Goal: Transaction & Acquisition: Purchase product/service

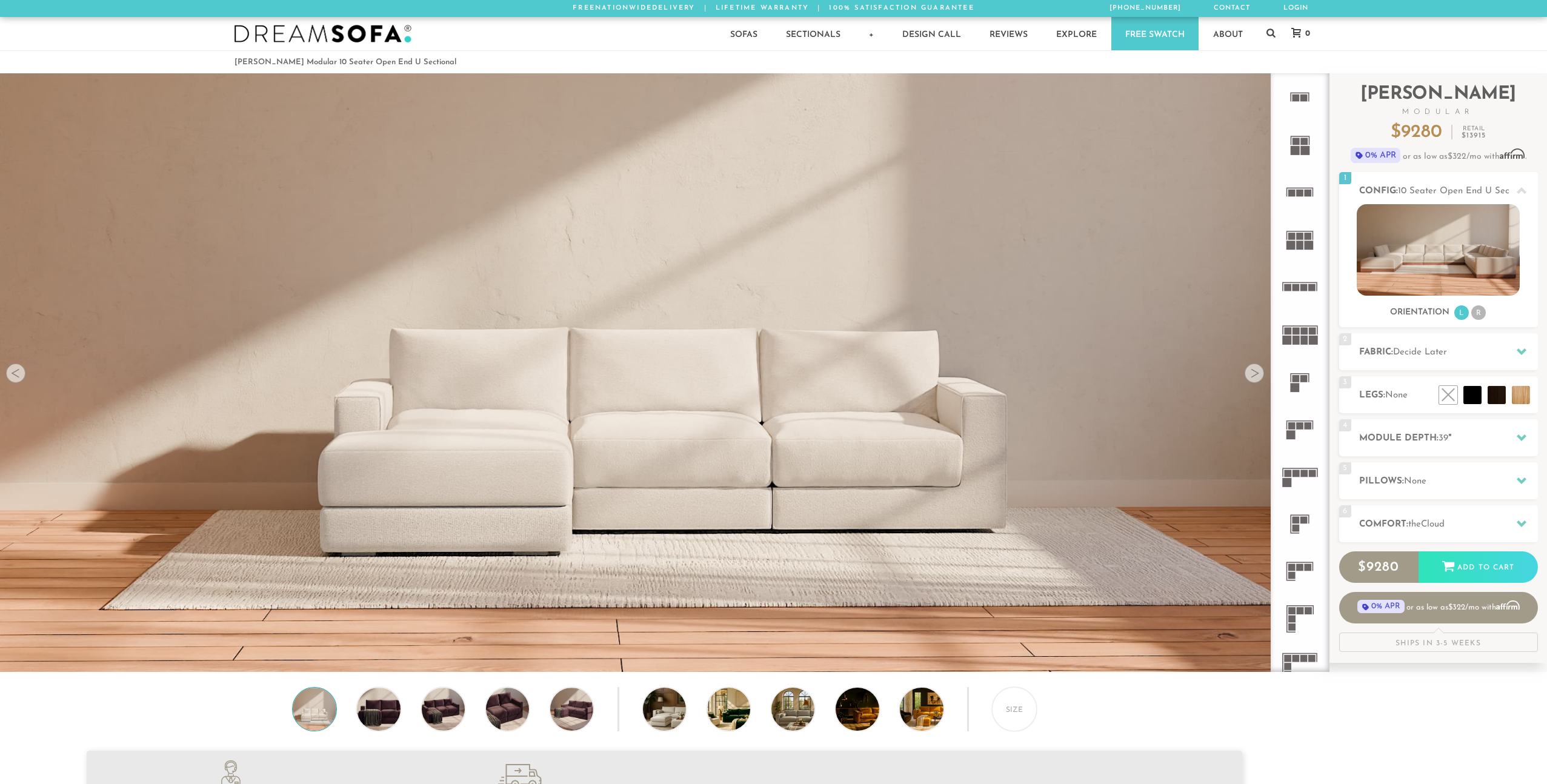
scroll to position [15474, 1547]
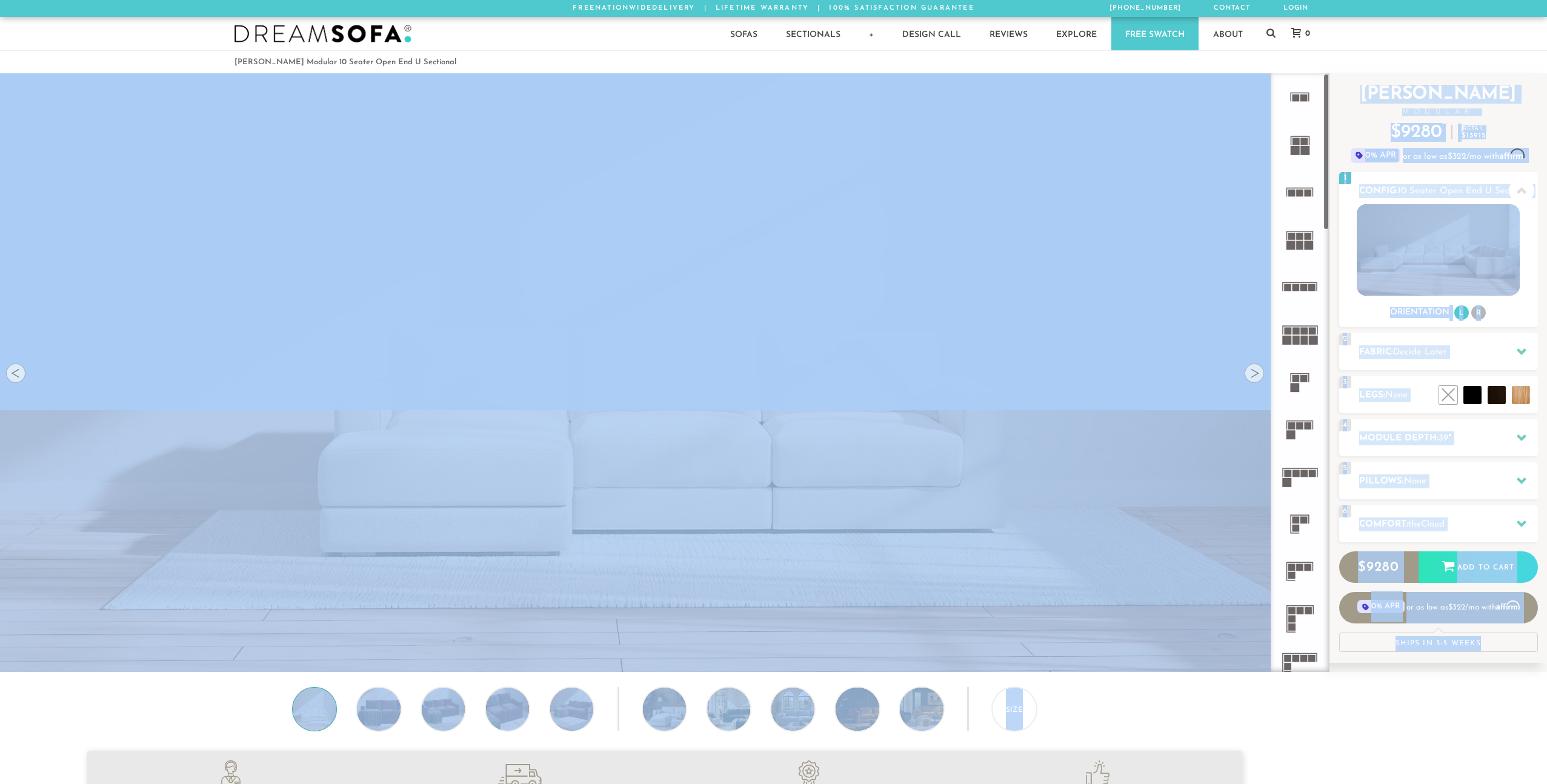
drag, startPoint x: 1310, startPoint y: 144, endPoint x: 1049, endPoint y: 424, distance: 382.8
click at [1049, 424] on div "Lifetime Warranty American Made Personalized by You Designer Experience [PHONE_…" at bounding box center [773, 372] width 1547 height 598
click at [1049, 424] on img at bounding box center [664, 341] width 1329 height 748
click at [1152, 515] on img at bounding box center [664, 341] width 1329 height 748
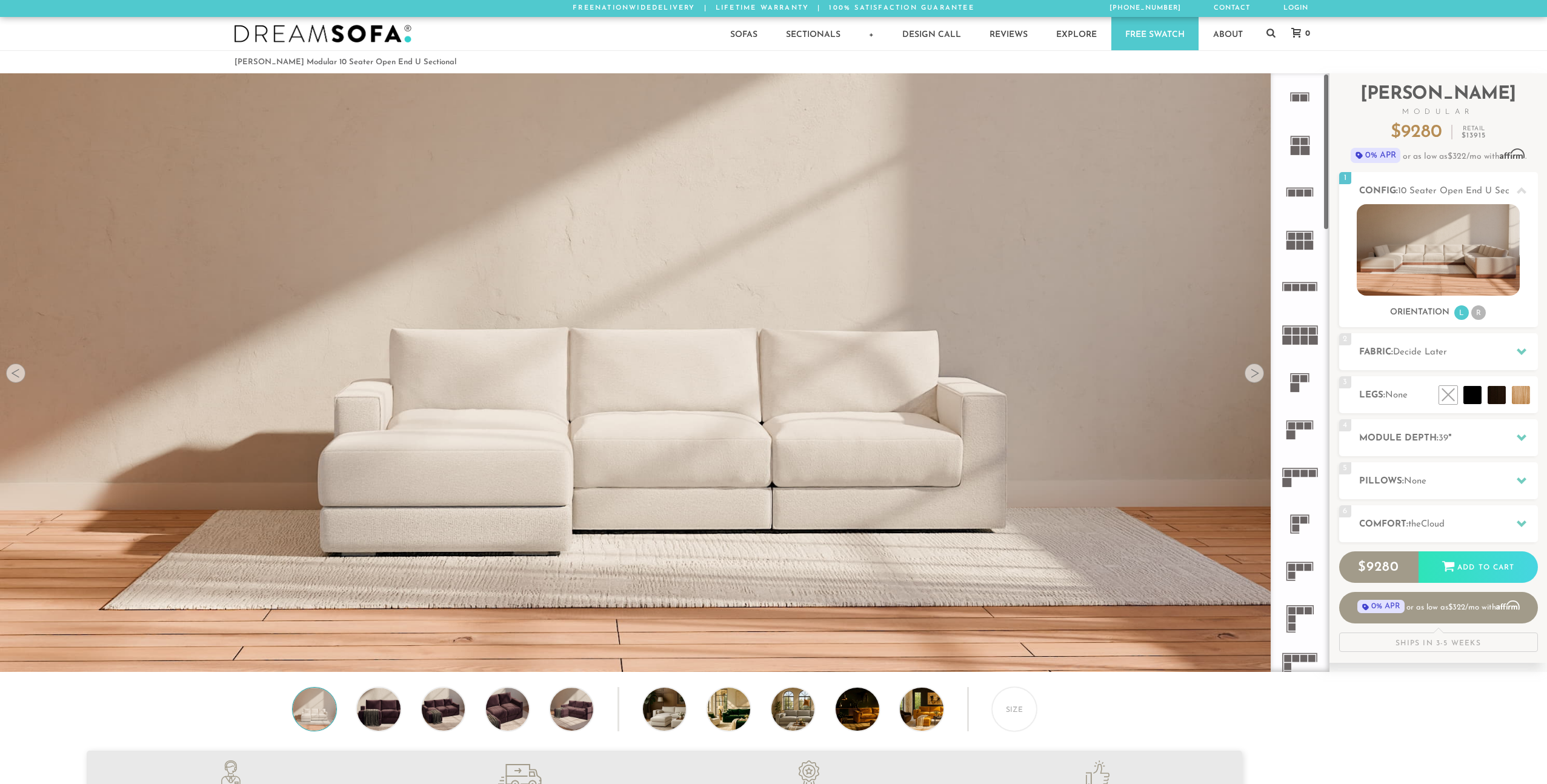
click at [1300, 137] on icon at bounding box center [1300, 144] width 47 height 47
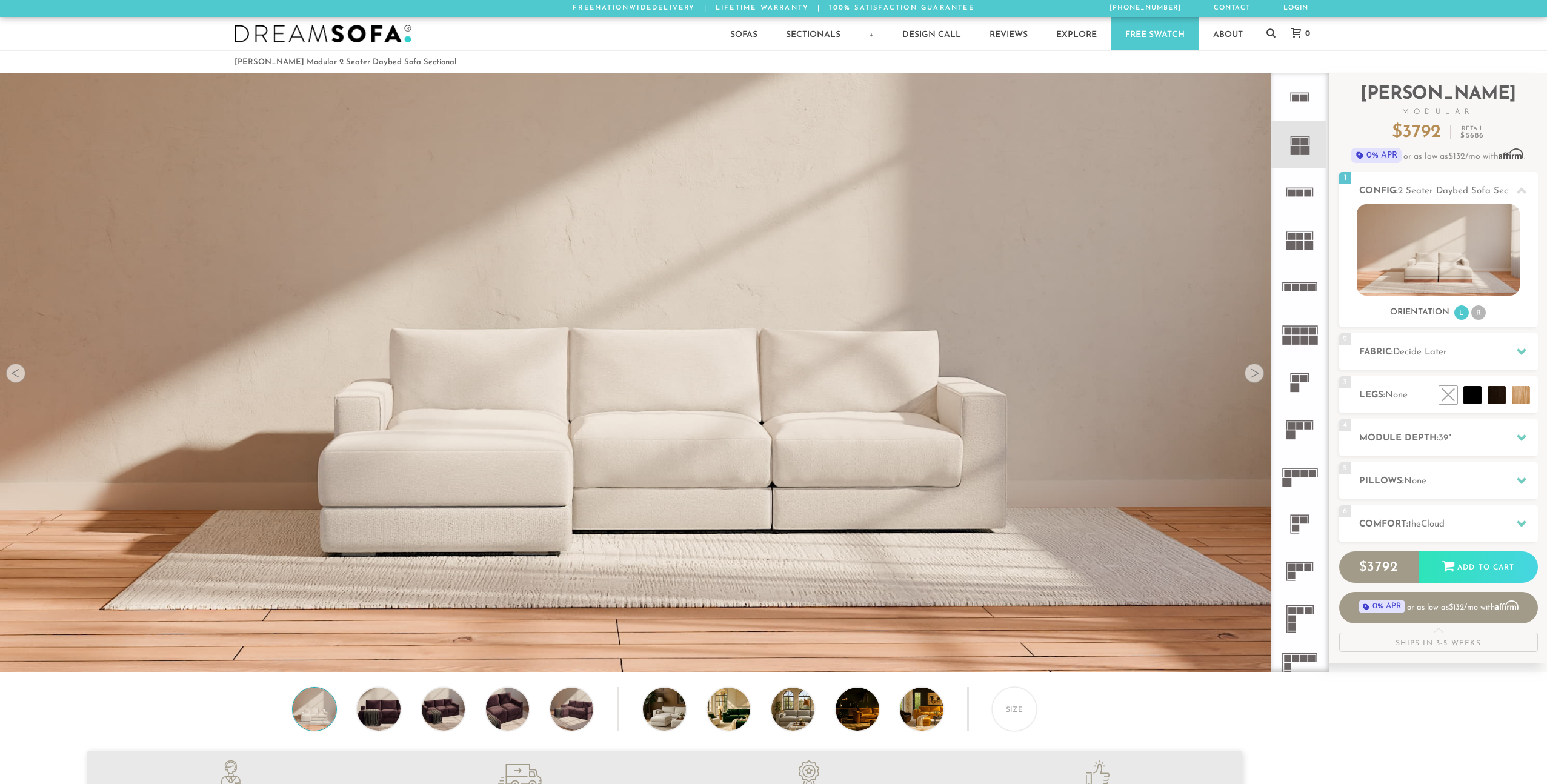
click at [1306, 238] on rect at bounding box center [1308, 236] width 7 height 7
click at [1306, 340] on rect at bounding box center [1304, 340] width 7 height 9
click at [1525, 352] on icon at bounding box center [1522, 352] width 10 height 10
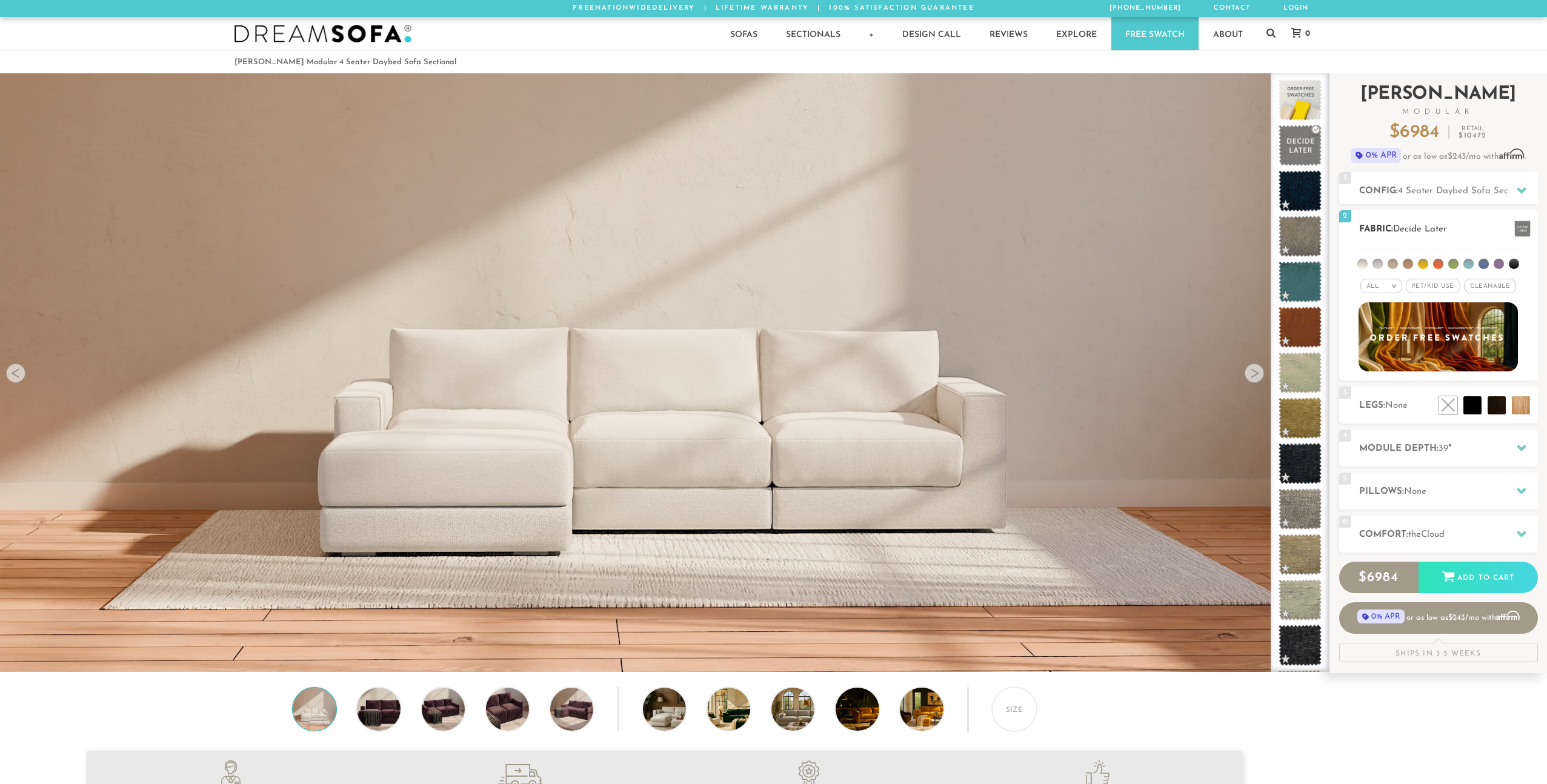
click at [1489, 289] on span "Cleanable x" at bounding box center [1490, 285] width 52 height 15
click at [1406, 266] on li at bounding box center [1407, 264] width 10 height 10
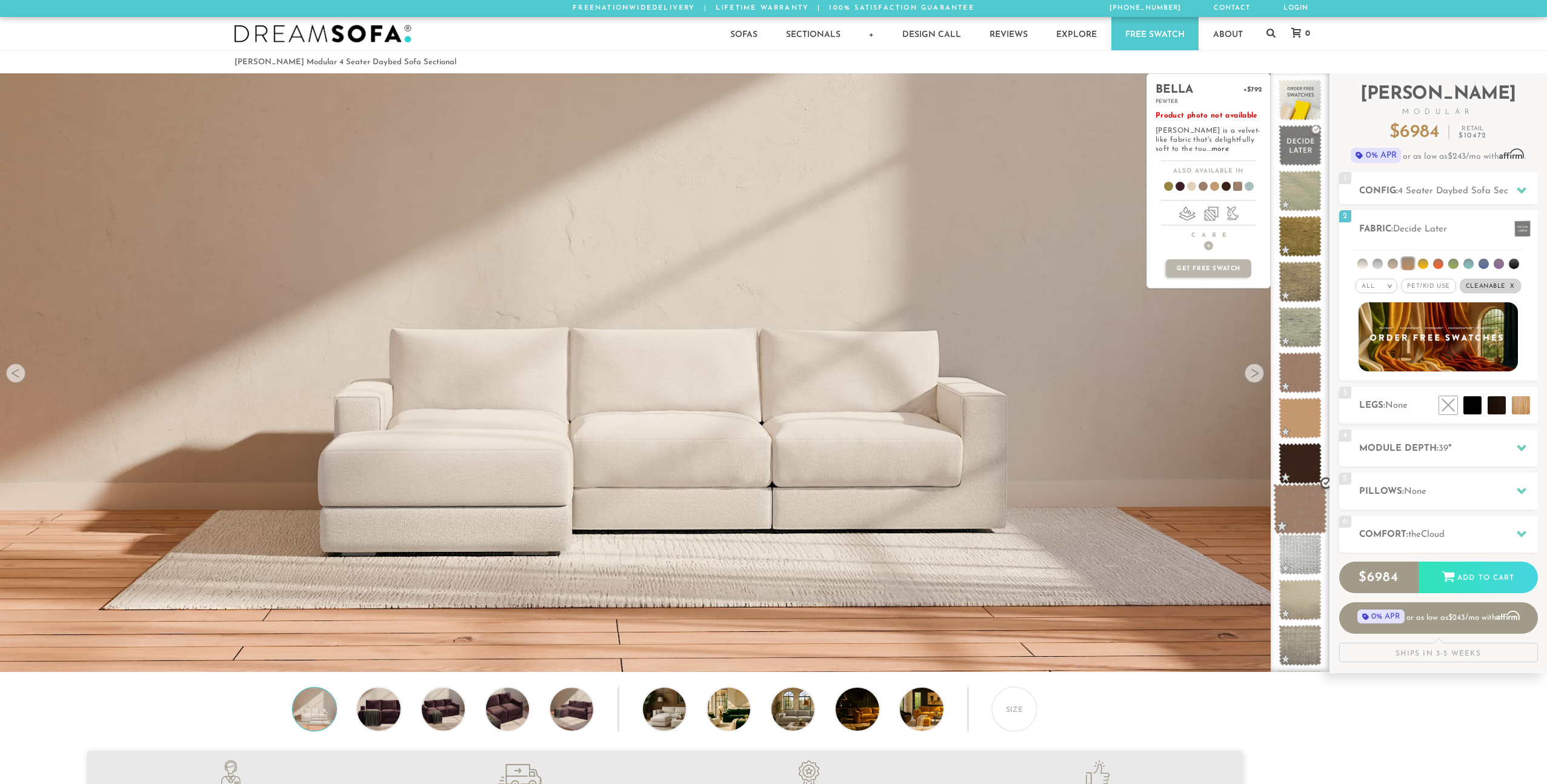
click at [1315, 513] on span at bounding box center [1300, 509] width 54 height 52
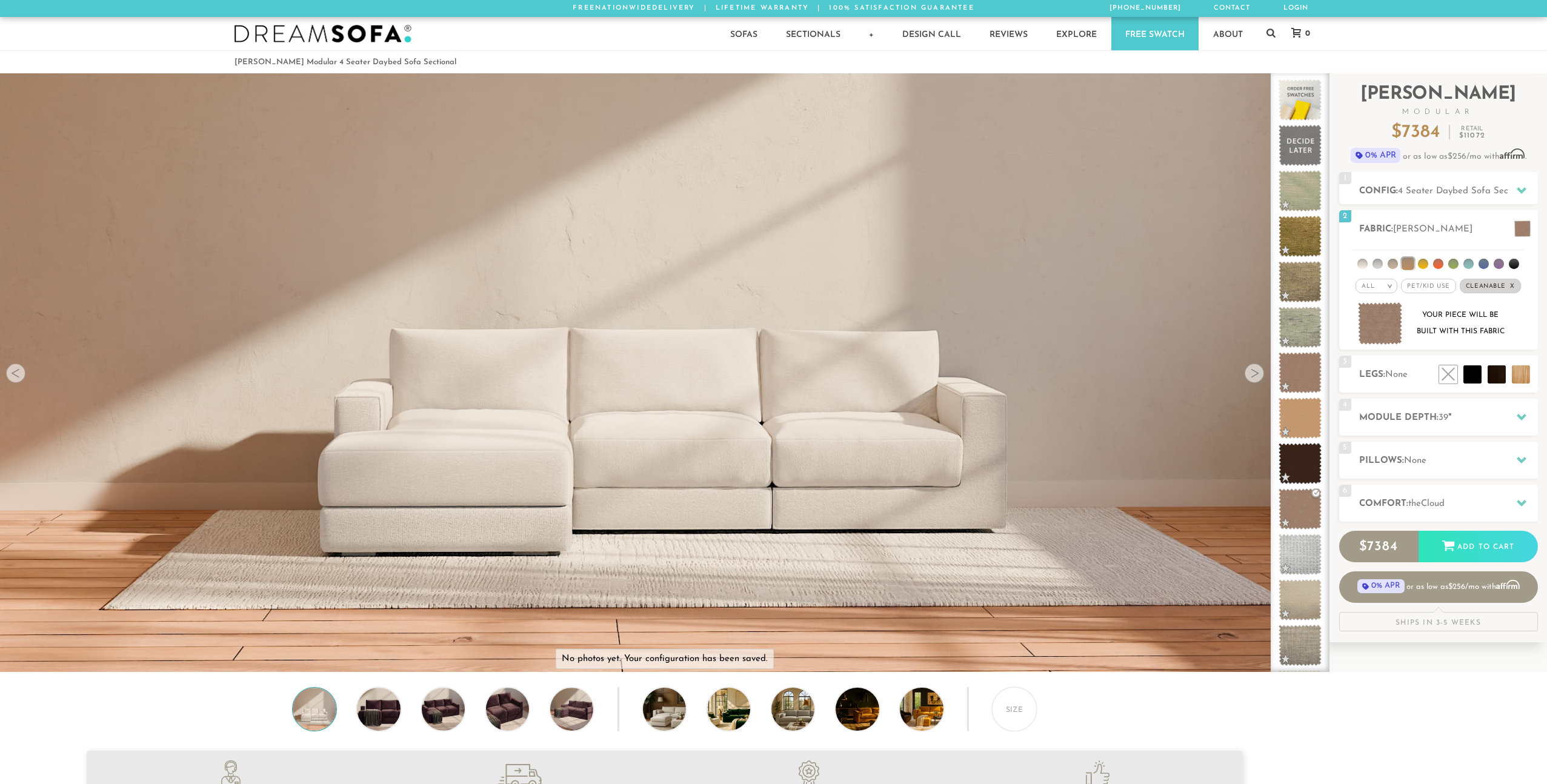
click at [344, 41] on img at bounding box center [323, 34] width 177 height 18
